Goal: Information Seeking & Learning: Learn about a topic

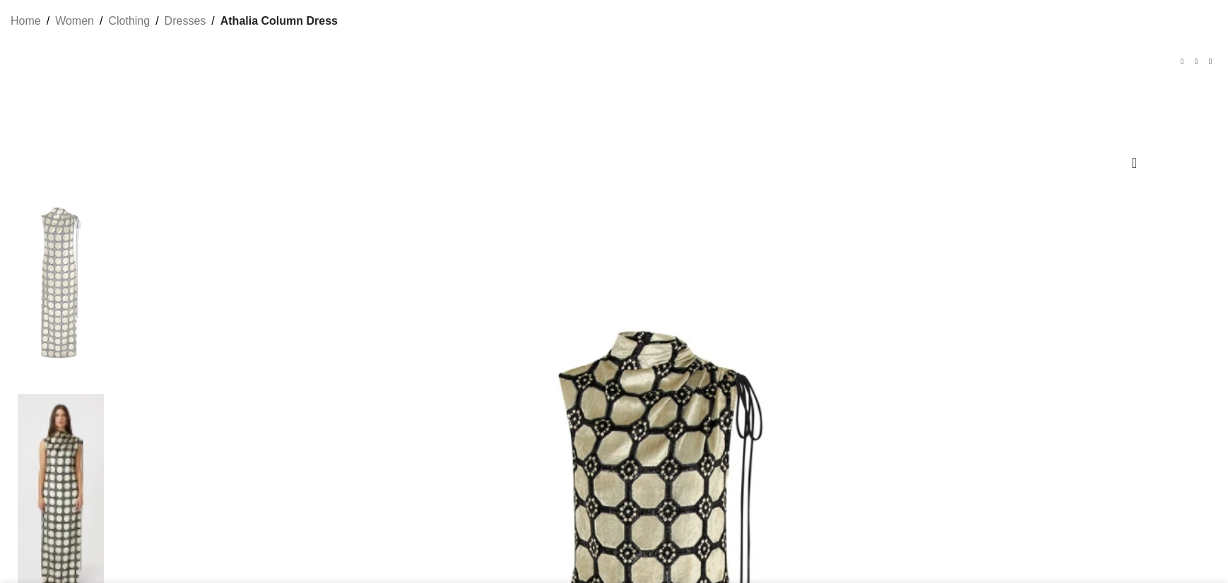
scroll to position [212, 0]
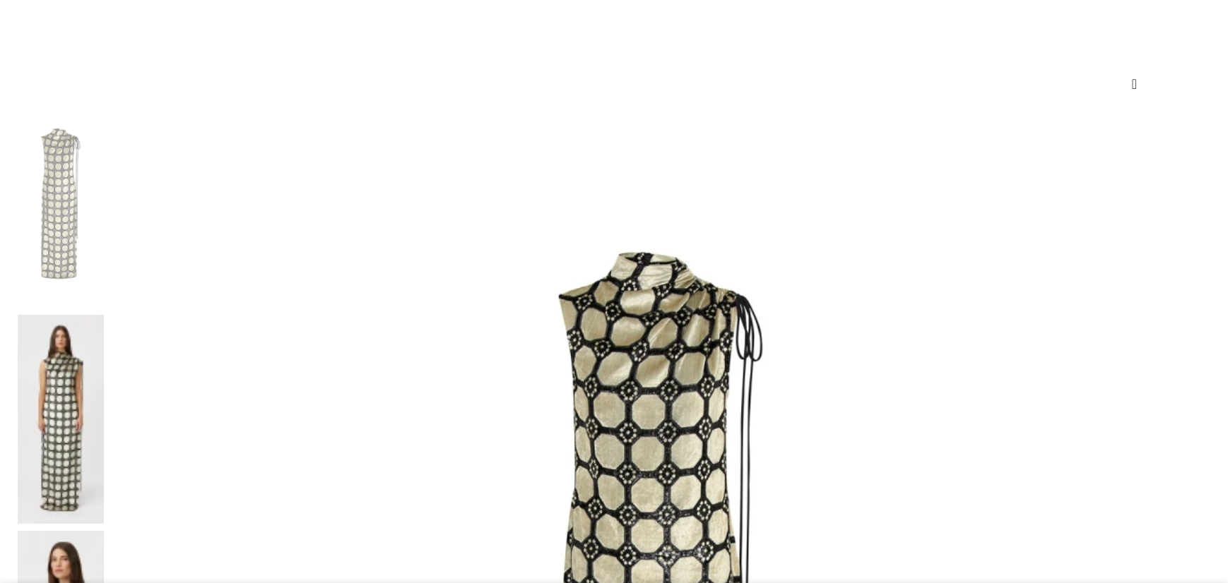
scroll to position [283, 0]
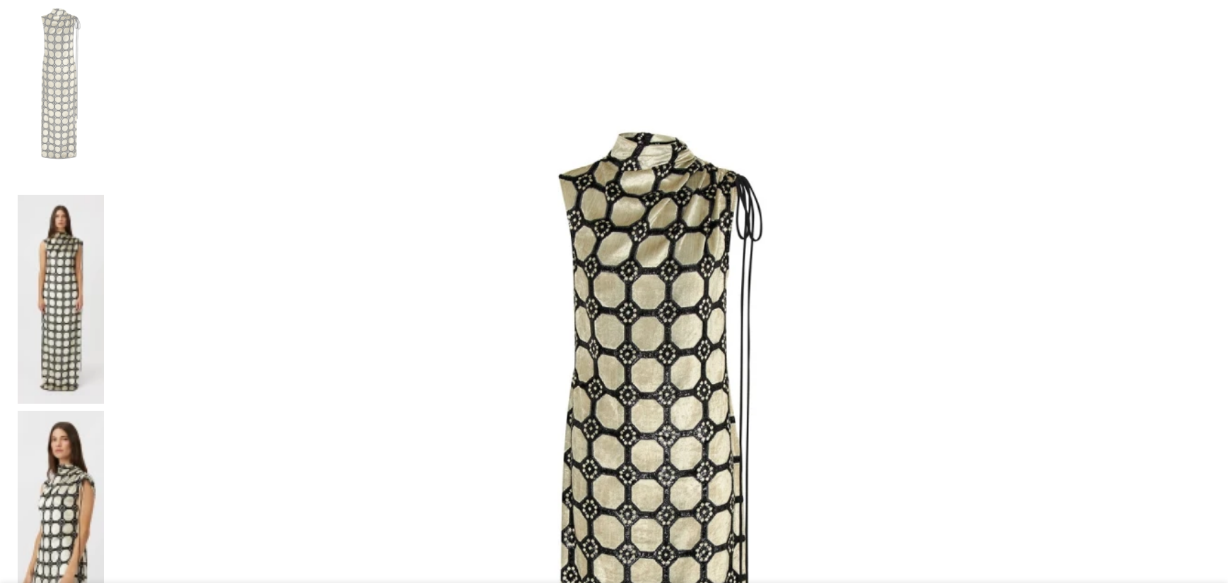
click at [576, 279] on img at bounding box center [660, 529] width 1099 height 1099
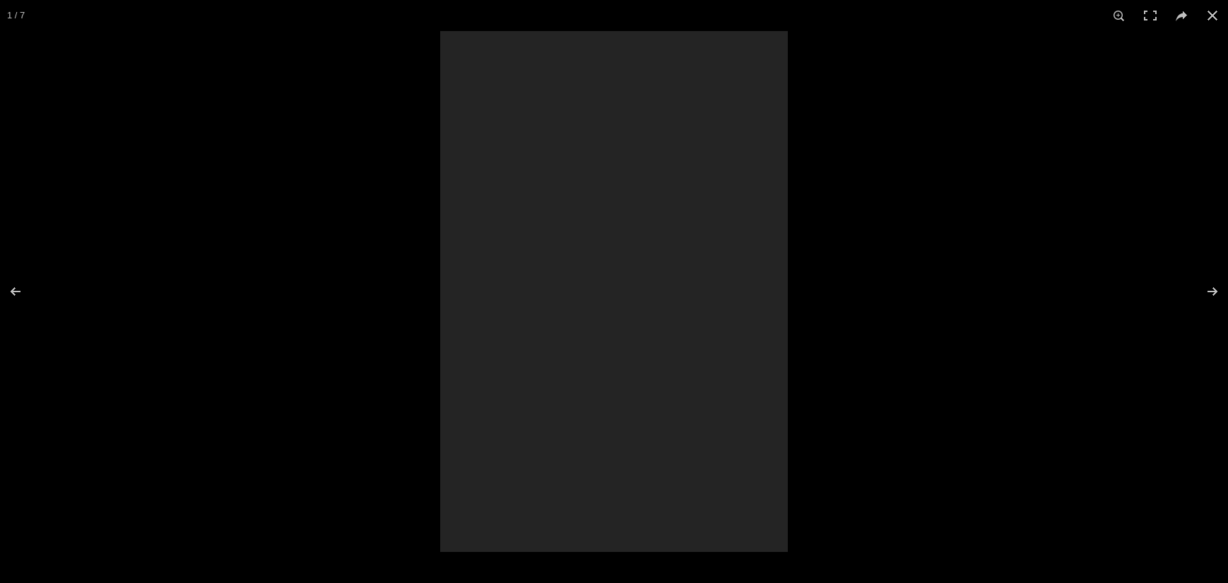
scroll to position [0, 149]
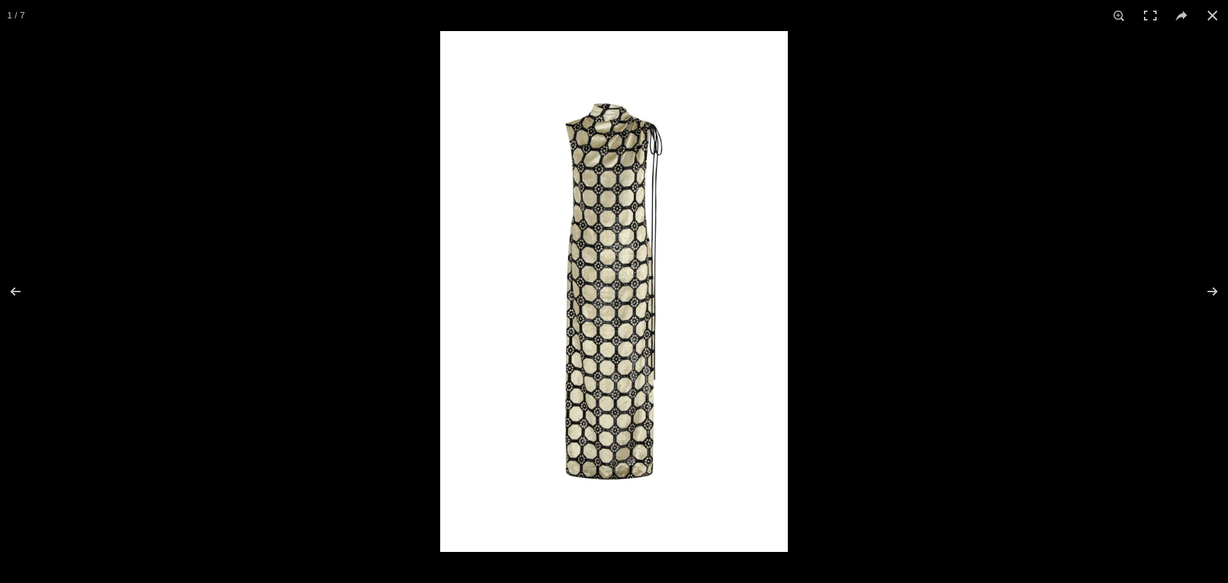
click at [583, 302] on img at bounding box center [614, 291] width 348 height 521
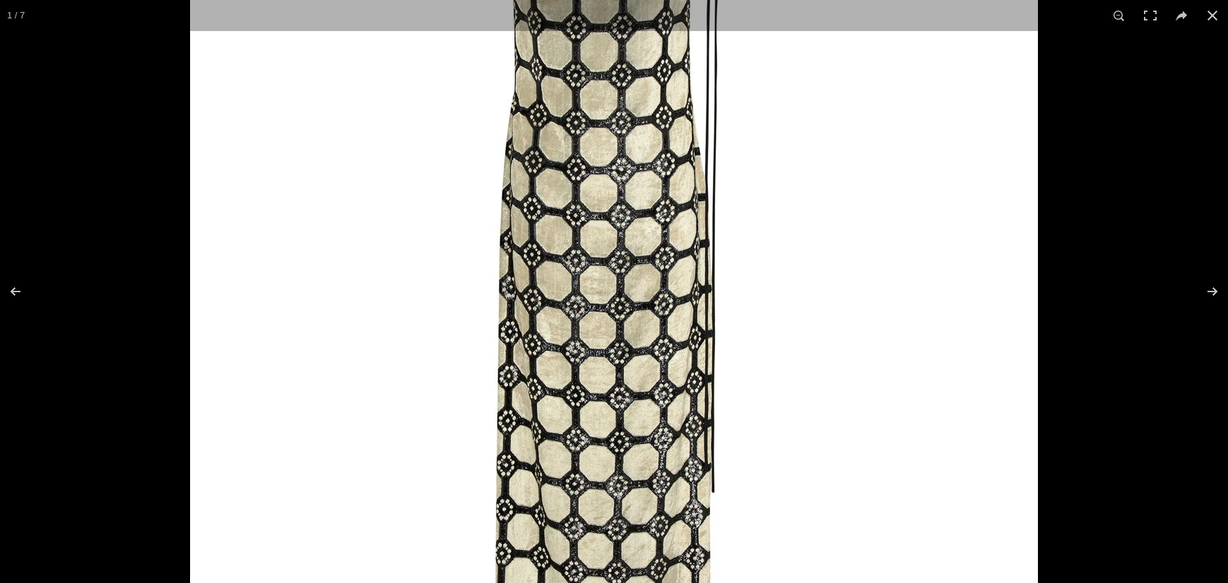
click at [583, 302] on img at bounding box center [614, 278] width 848 height 1272
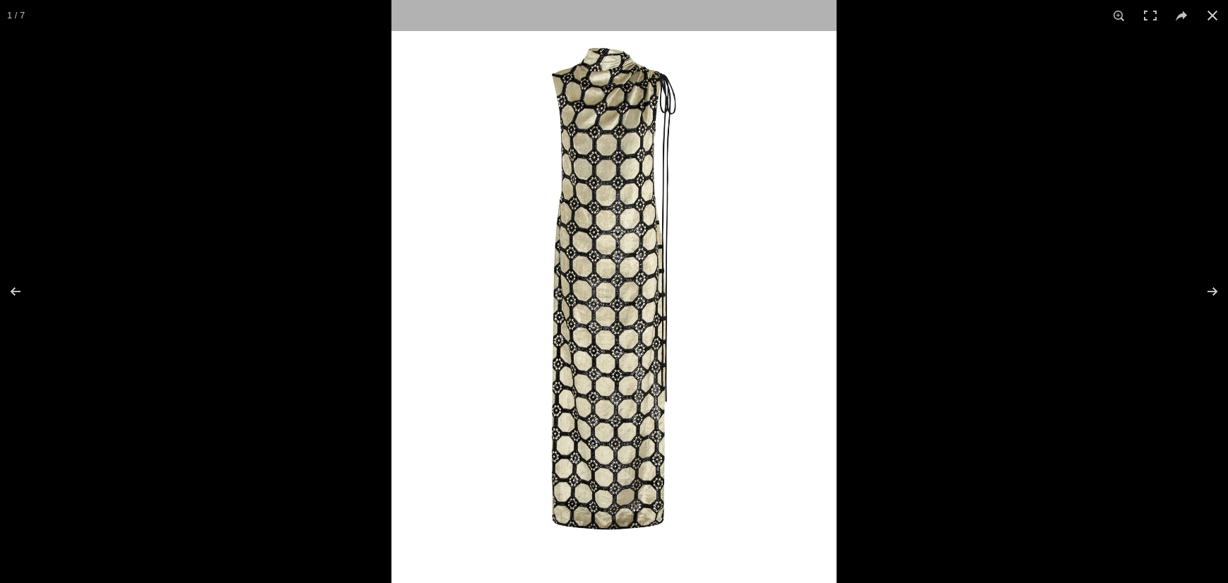
click at [583, 302] on img at bounding box center [613, 289] width 445 height 668
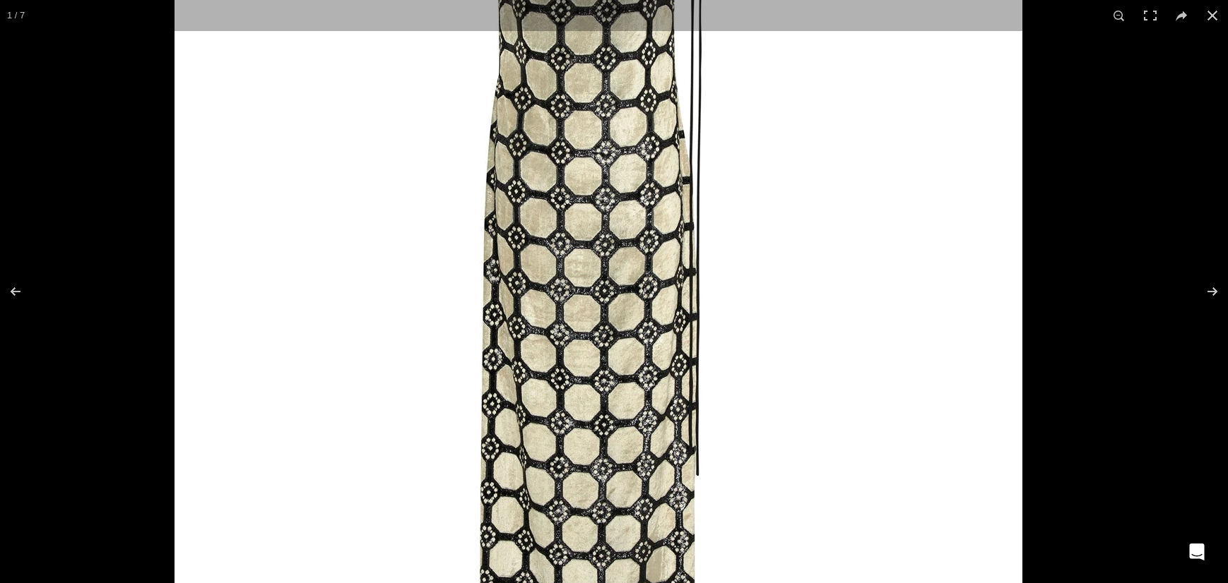
drag, startPoint x: 777, startPoint y: 169, endPoint x: 742, endPoint y: 198, distance: 45.6
click at [728, 104] on img at bounding box center [598, 261] width 848 height 1272
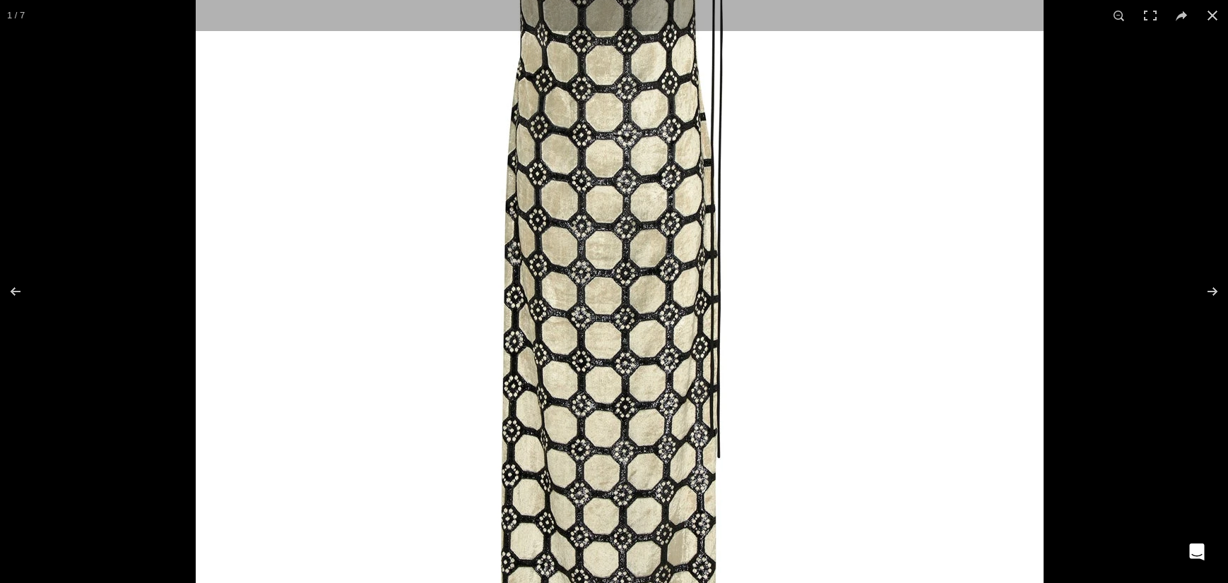
drag, startPoint x: 699, startPoint y: 400, endPoint x: 715, endPoint y: 547, distance: 147.8
click at [715, 547] on img at bounding box center [620, 243] width 848 height 1272
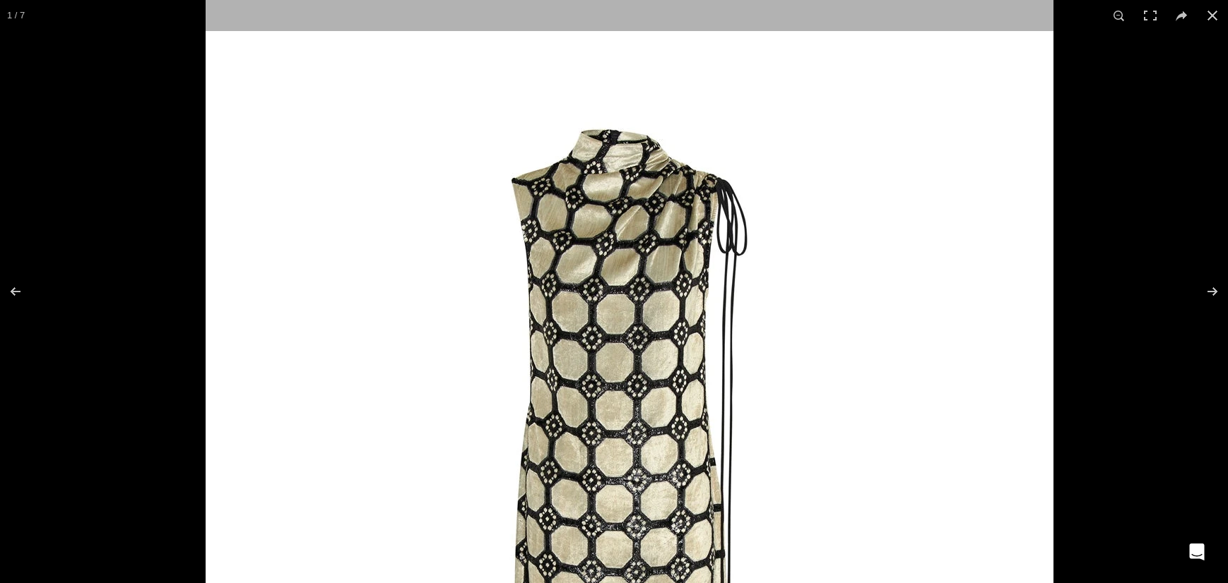
drag, startPoint x: 764, startPoint y: 231, endPoint x: 821, endPoint y: 580, distance: 353.5
click at [821, 580] on img at bounding box center [630, 589] width 848 height 1272
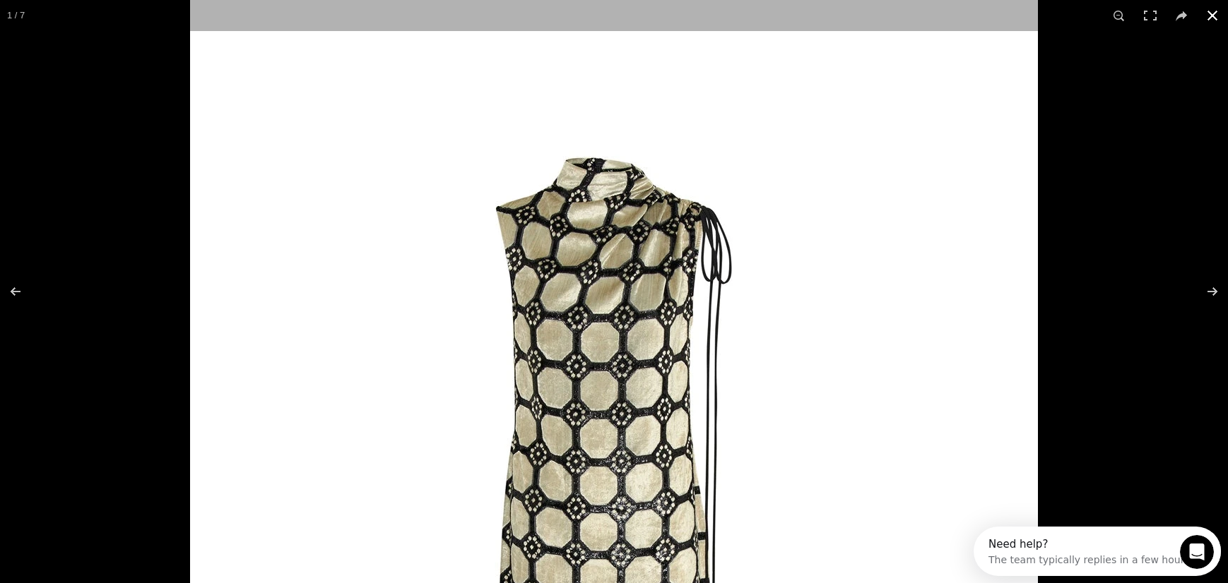
scroll to position [0, 0]
click at [109, 232] on div at bounding box center [614, 291] width 1228 height 583
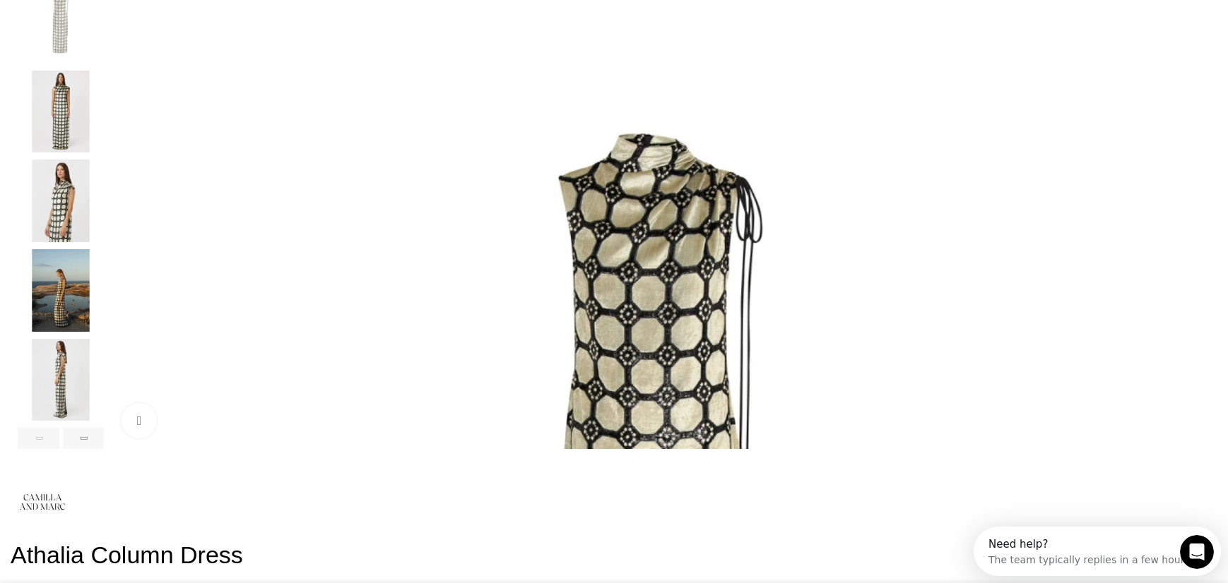
click at [104, 319] on img "4 / 7" at bounding box center [61, 290] width 86 height 83
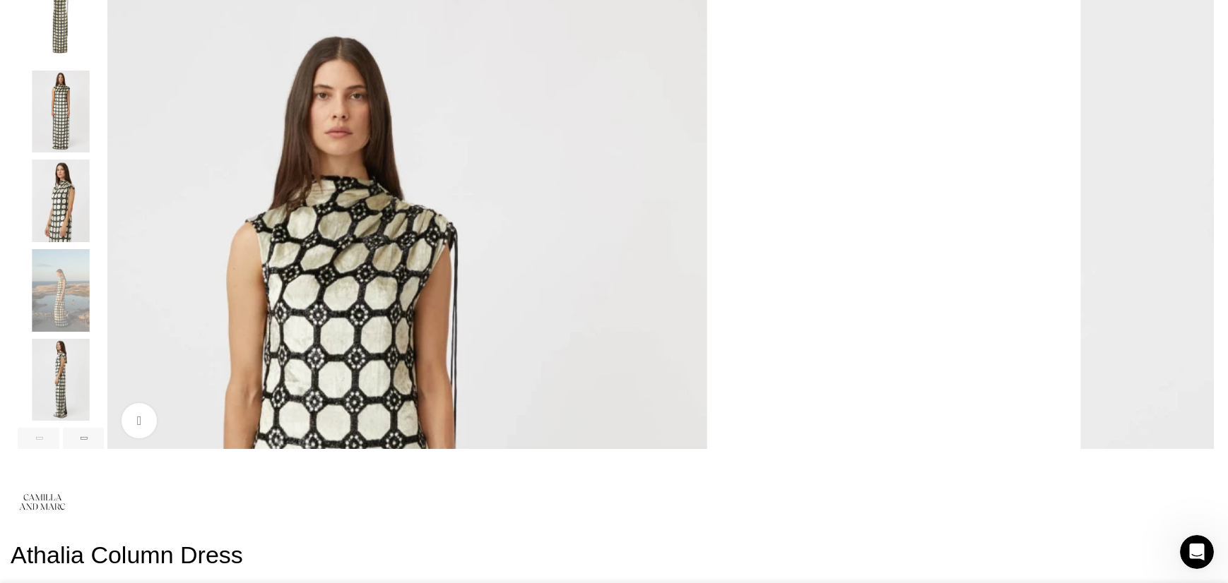
click at [104, 386] on img "5 / 7" at bounding box center [61, 380] width 86 height 83
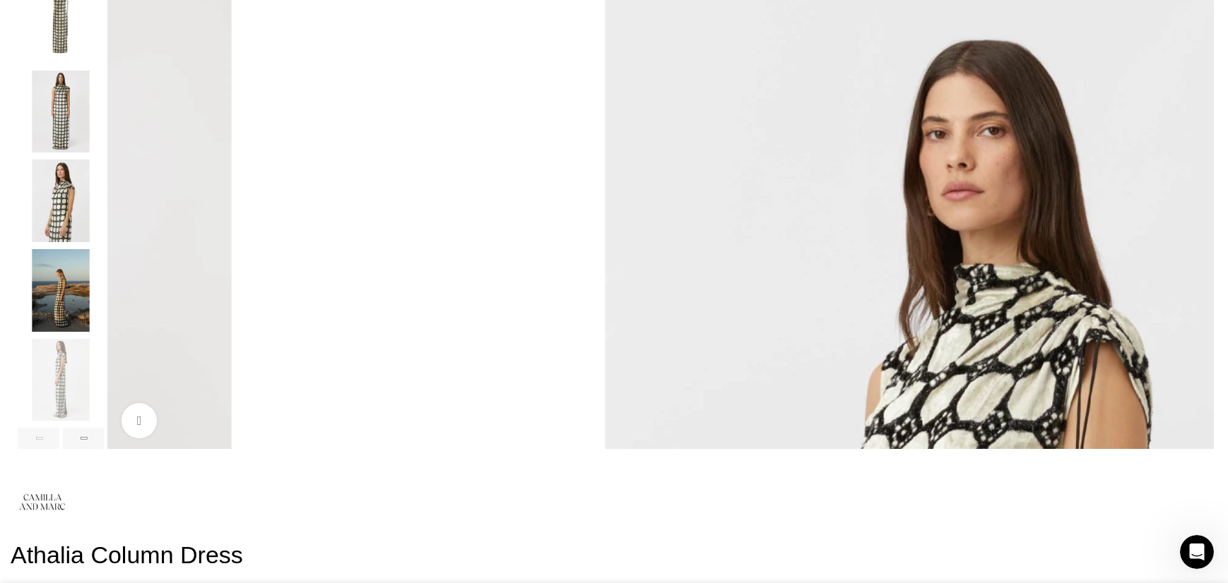
click at [104, 332] on img "4 / 7" at bounding box center [61, 290] width 86 height 83
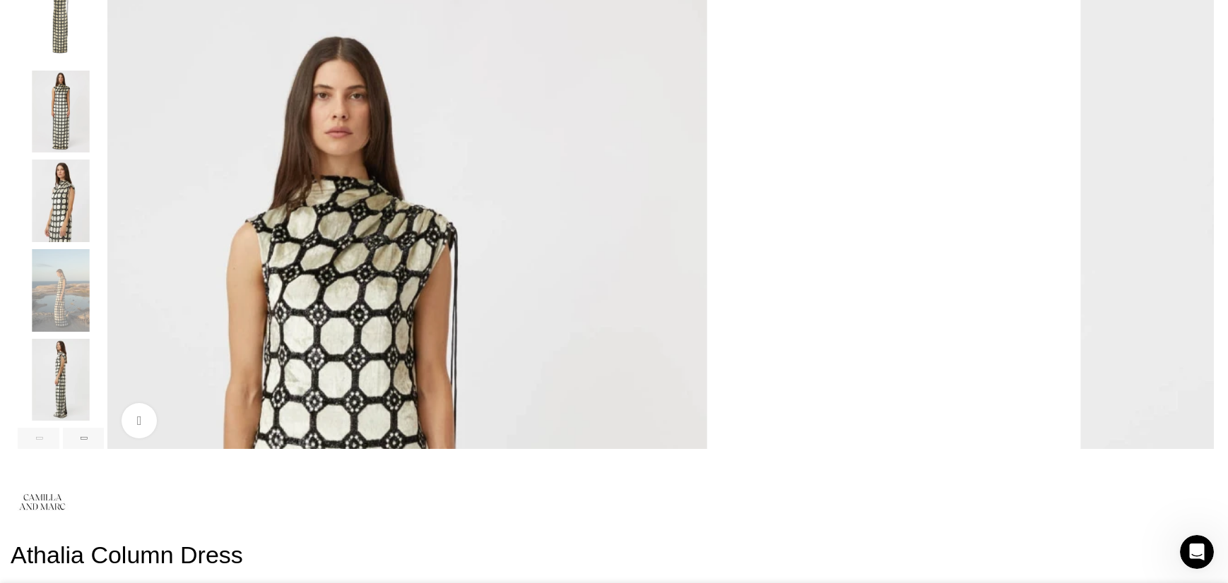
click at [104, 52] on img "1 / 7" at bounding box center [61, 22] width 86 height 83
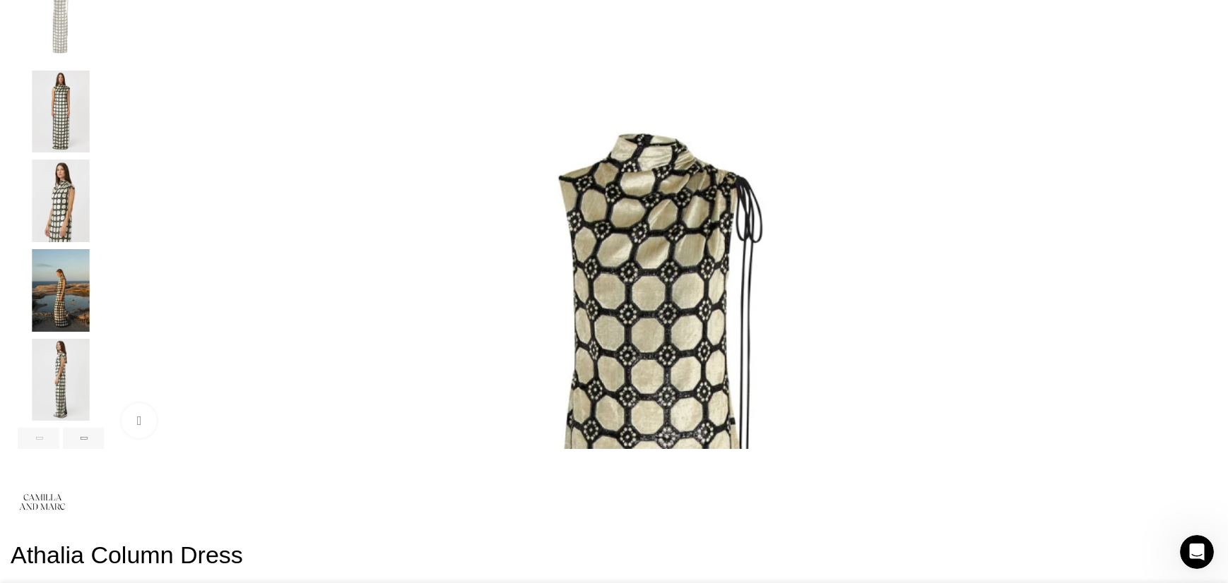
click at [104, 119] on img "2 / 7" at bounding box center [61, 112] width 86 height 83
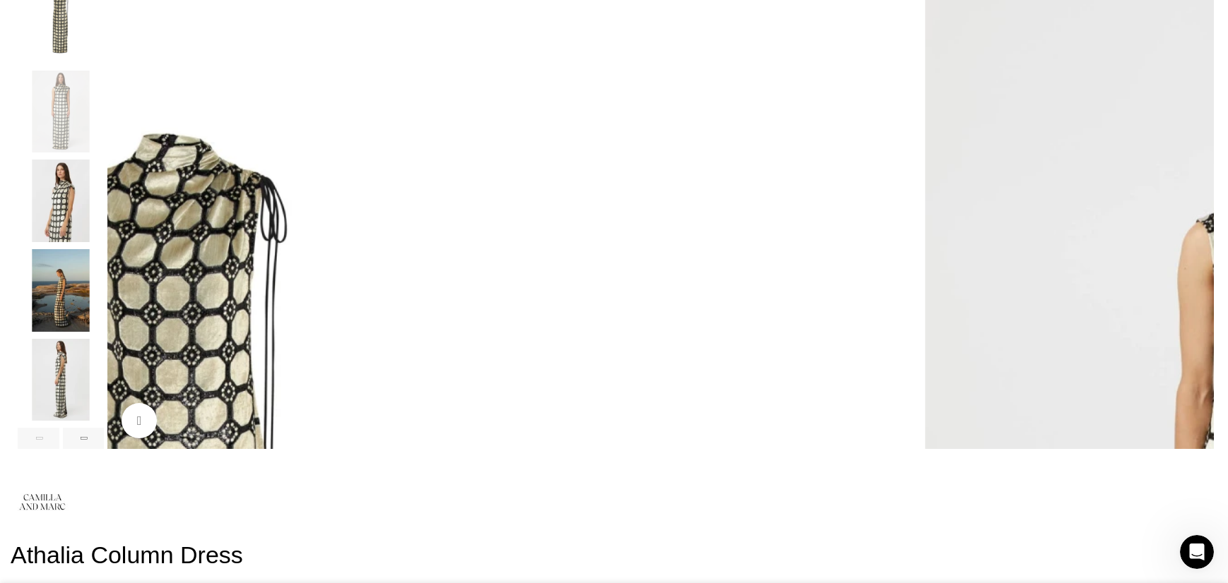
scroll to position [0, 446]
click at [104, 226] on img "3 / 7" at bounding box center [61, 201] width 86 height 83
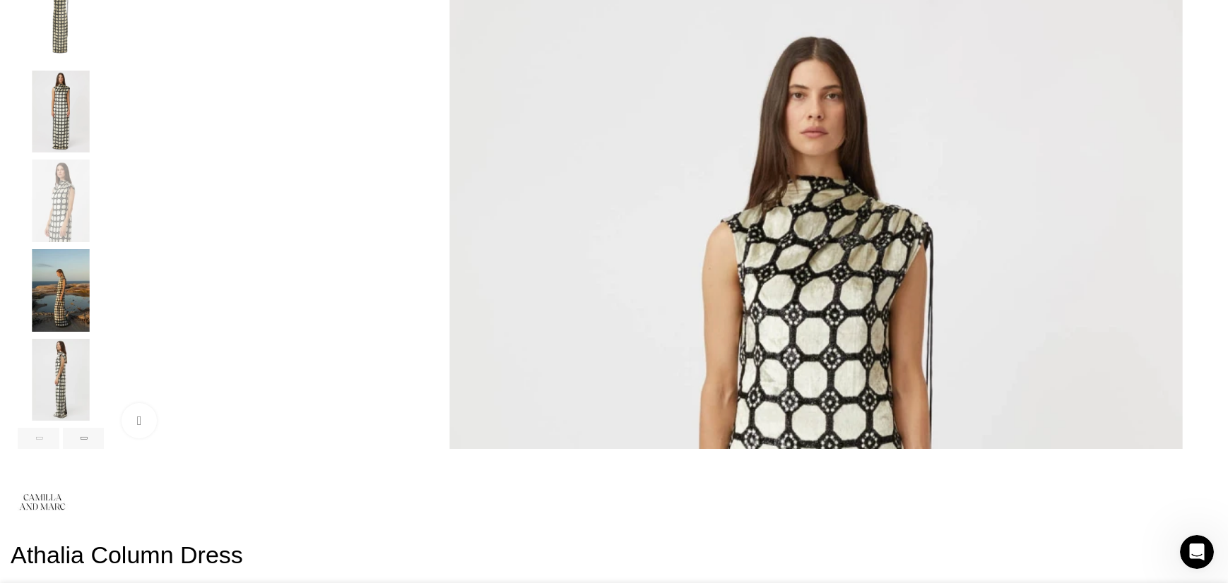
scroll to position [0, 595]
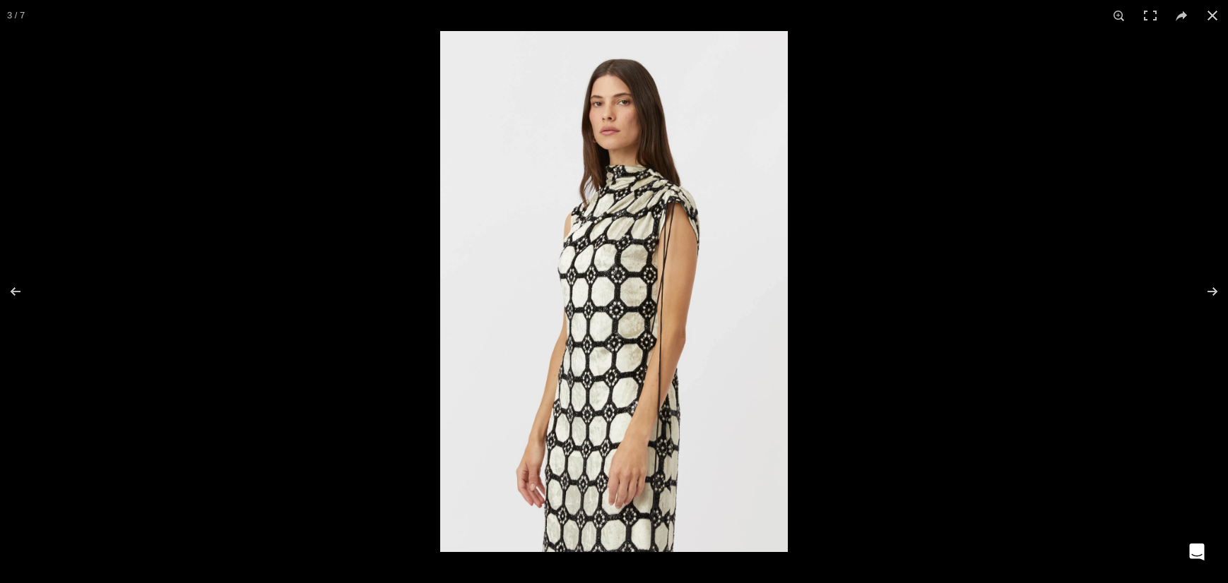
click at [616, 318] on img at bounding box center [614, 291] width 348 height 521
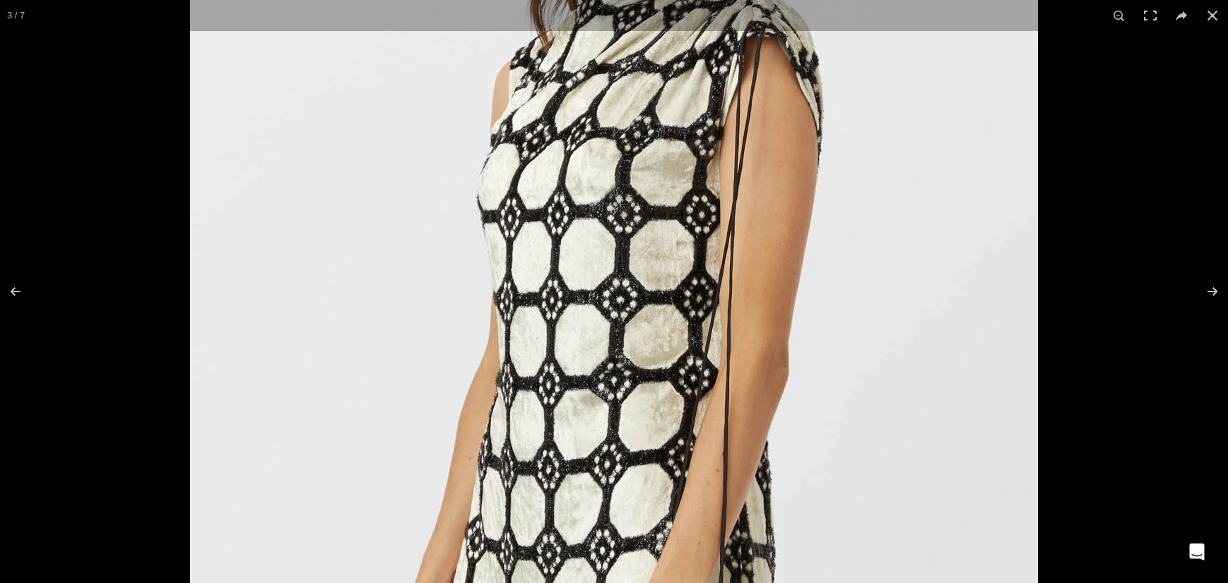
scroll to position [0, 744]
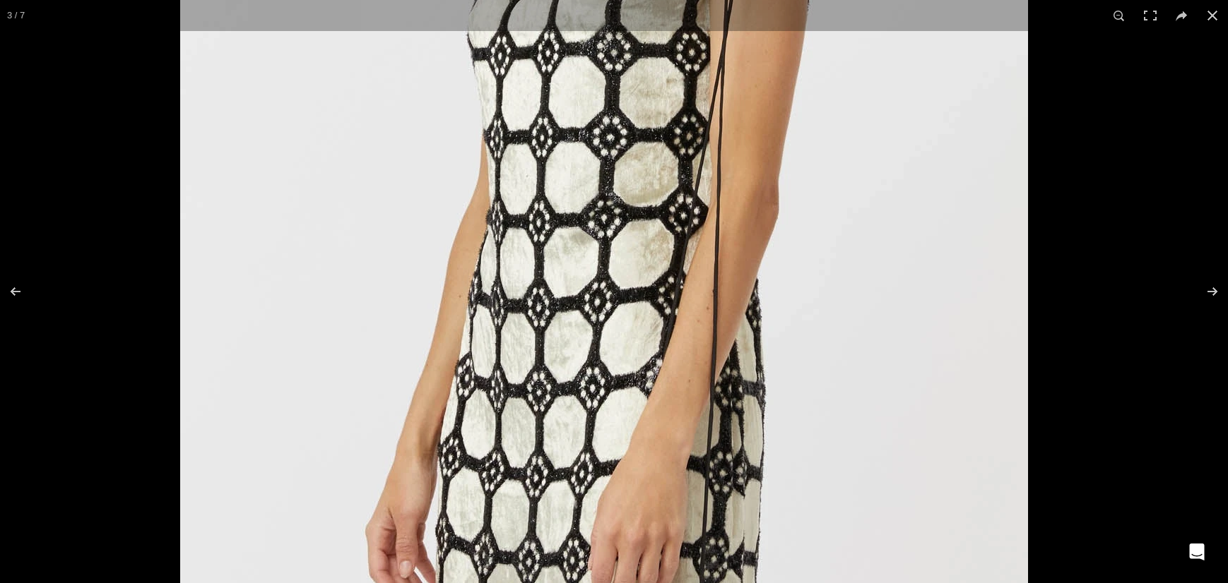
drag, startPoint x: 620, startPoint y: 401, endPoint x: 592, endPoint y: 153, distance: 250.3
click at [592, 153] on img at bounding box center [604, 92] width 848 height 1272
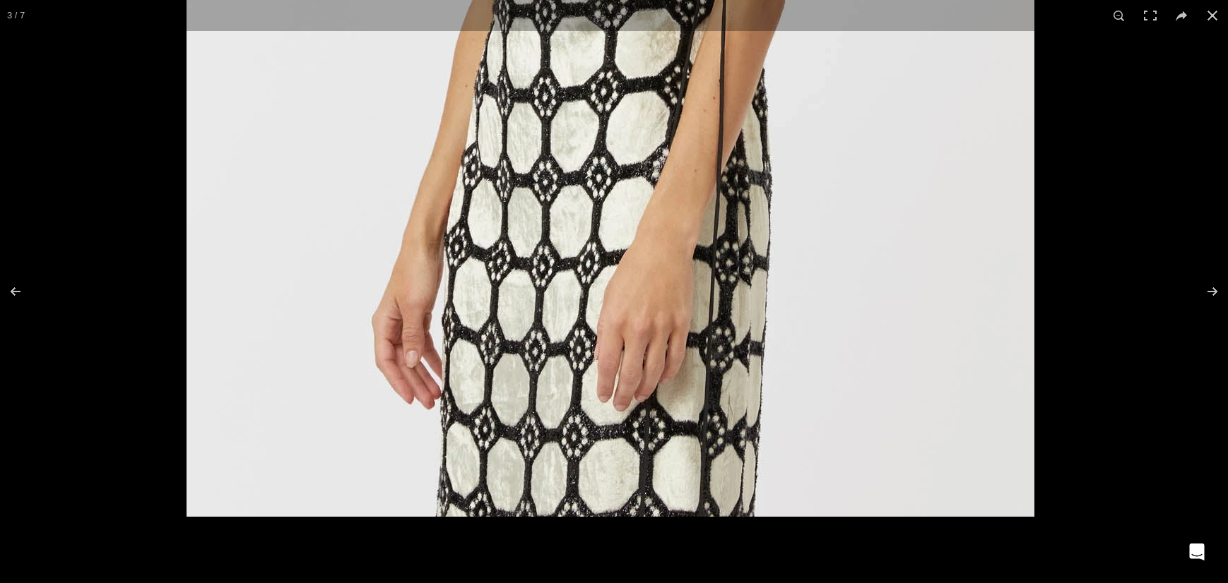
drag, startPoint x: 610, startPoint y: 467, endPoint x: 595, endPoint y: 237, distance: 230.1
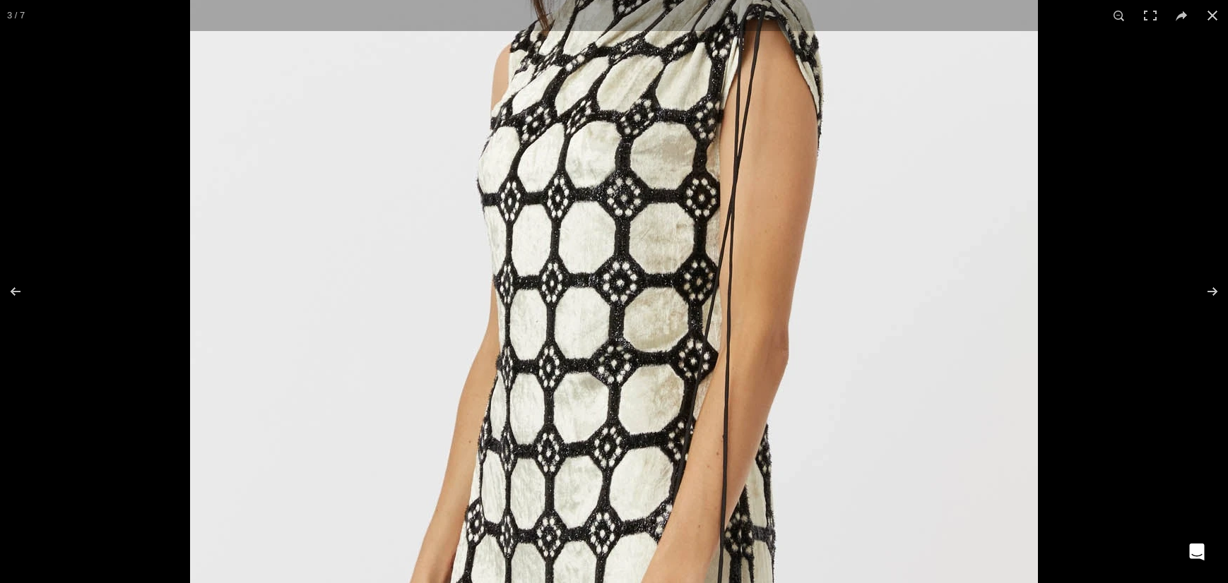
drag, startPoint x: 651, startPoint y: 280, endPoint x: 653, endPoint y: 616, distance: 335.5
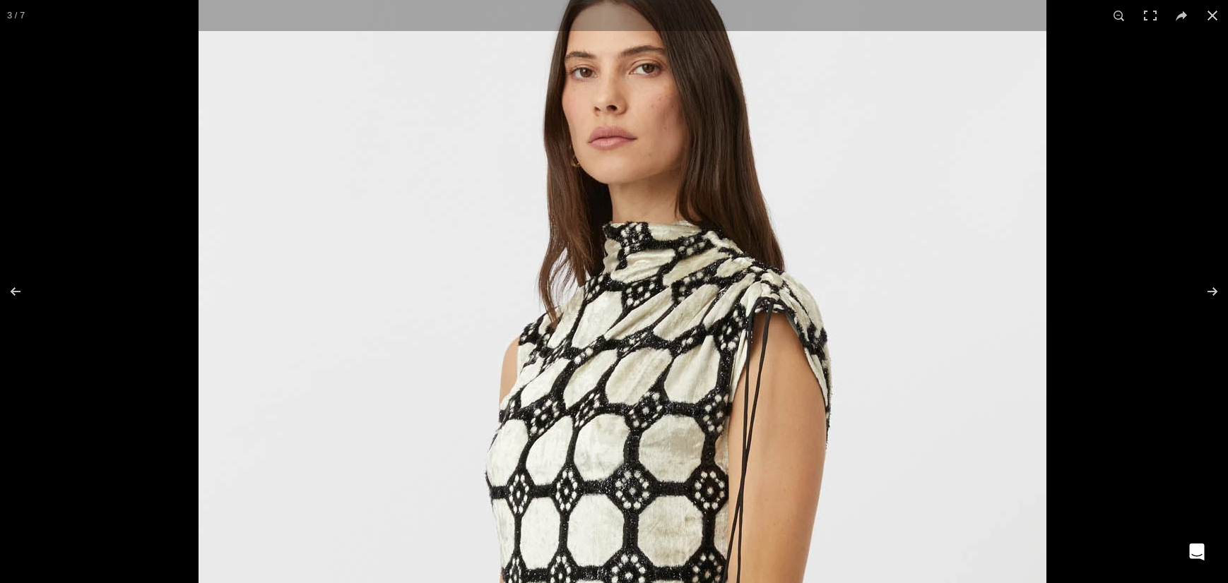
drag, startPoint x: 650, startPoint y: 238, endPoint x: 682, endPoint y: 572, distance: 335.7
click at [682, 572] on img at bounding box center [622, 531] width 848 height 1272
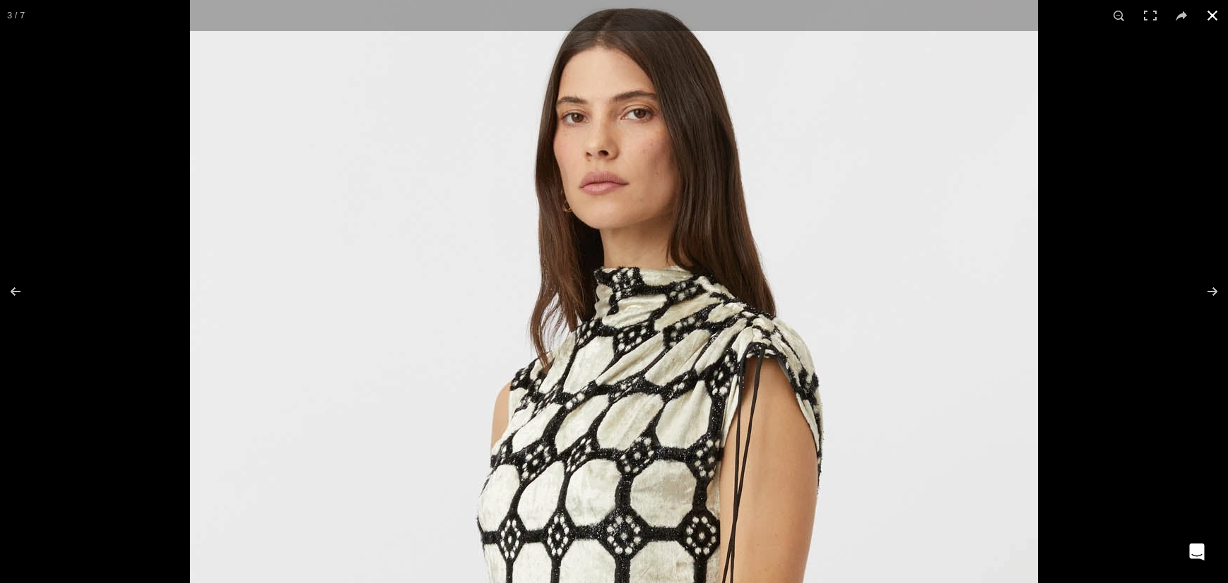
click at [1106, 292] on div at bounding box center [804, 231] width 1228 height 583
